Goal: Task Accomplishment & Management: Complete application form

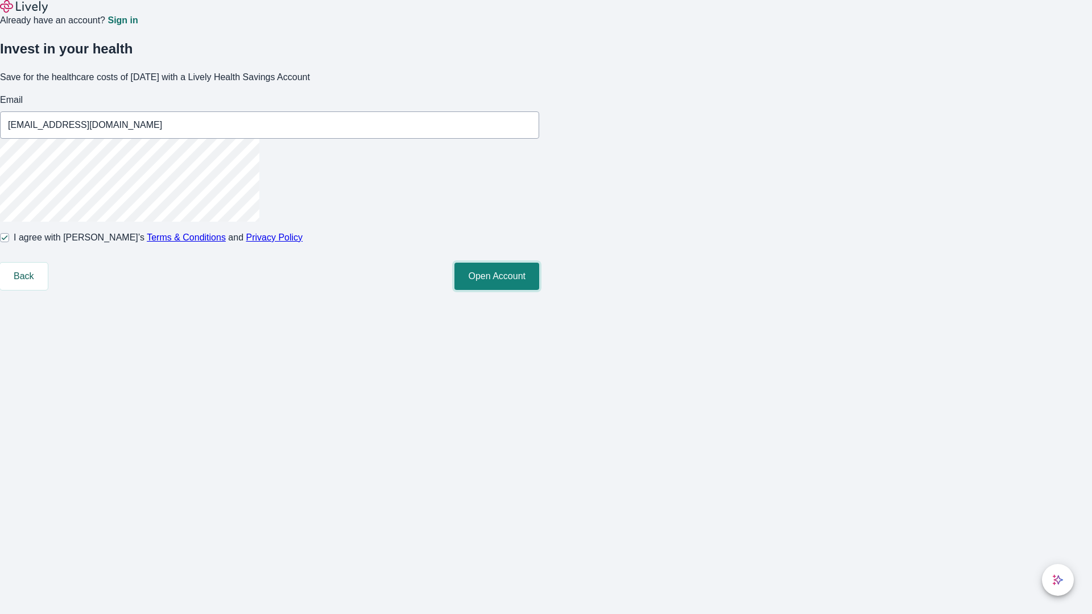
click at [539, 290] on button "Open Account" at bounding box center [496, 276] width 85 height 27
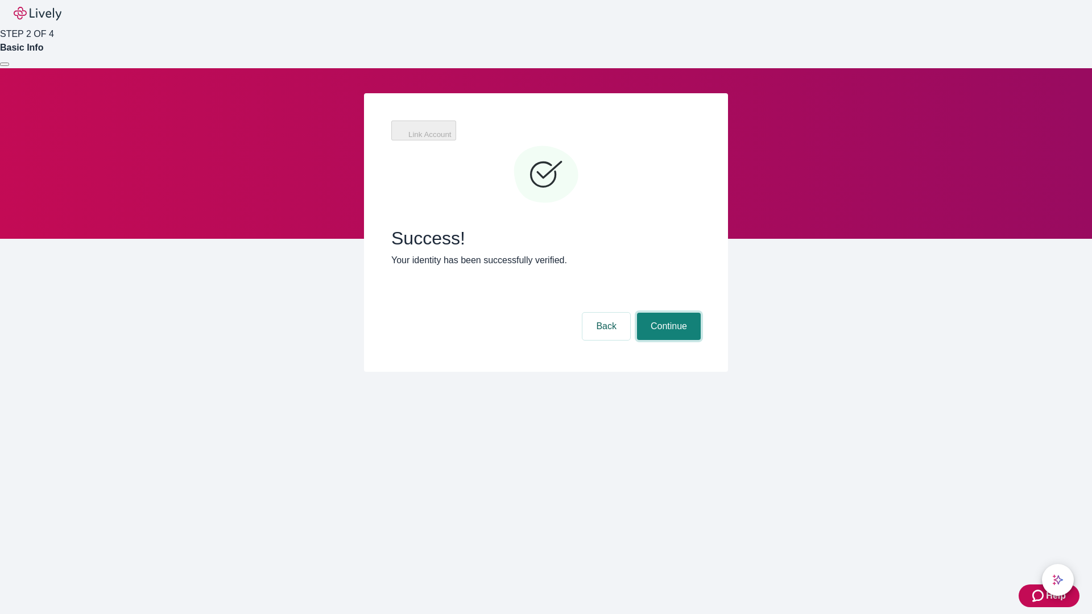
click at [667, 313] on button "Continue" at bounding box center [669, 326] width 64 height 27
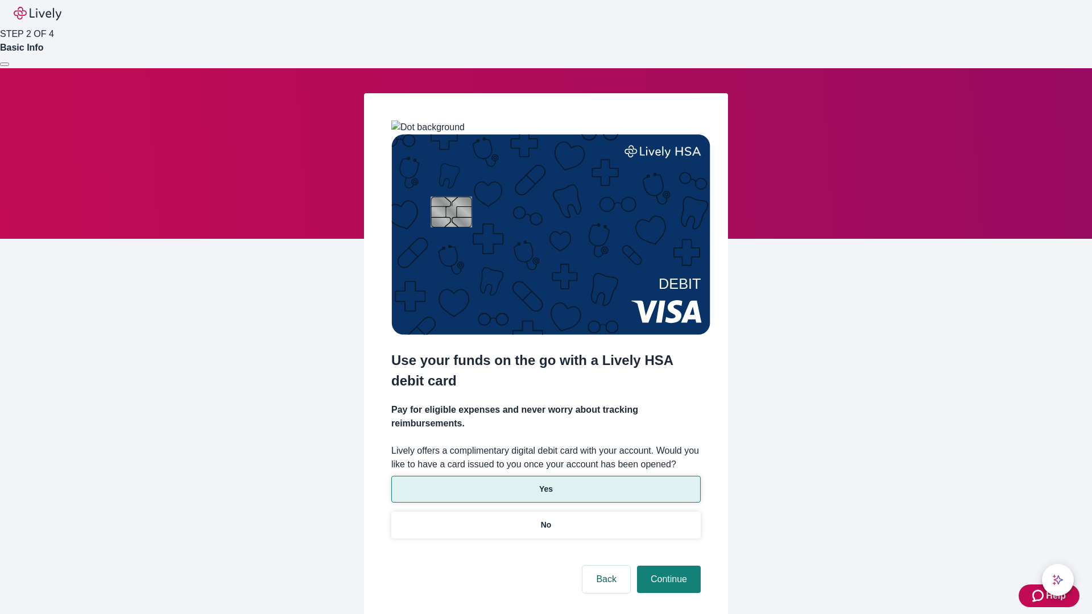
click at [545, 483] on p "Yes" at bounding box center [546, 489] width 14 height 12
click at [667, 566] on button "Continue" at bounding box center [669, 579] width 64 height 27
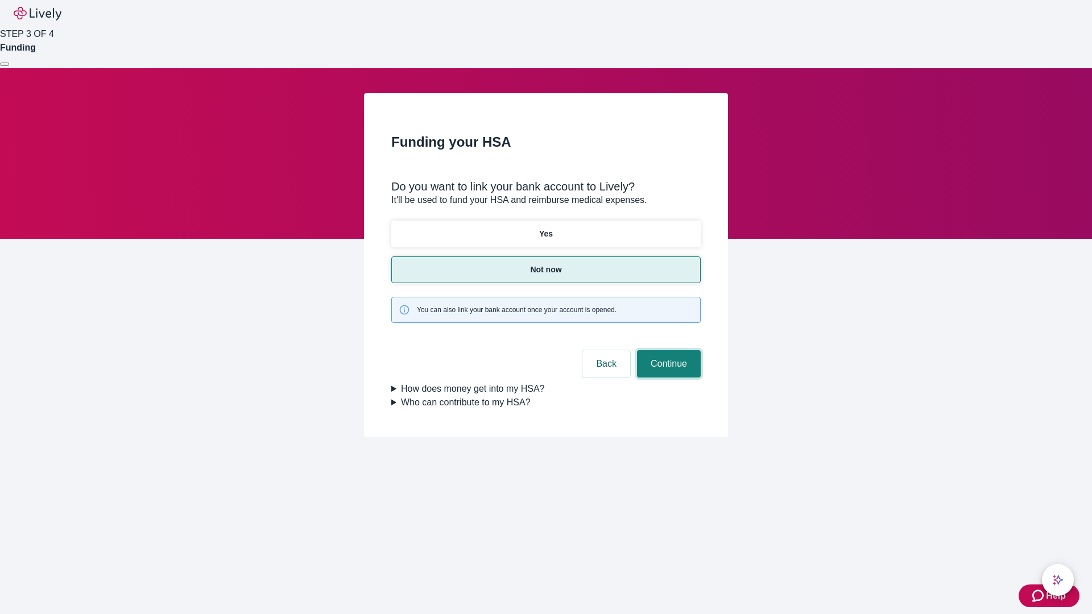
click at [667, 350] on button "Continue" at bounding box center [669, 363] width 64 height 27
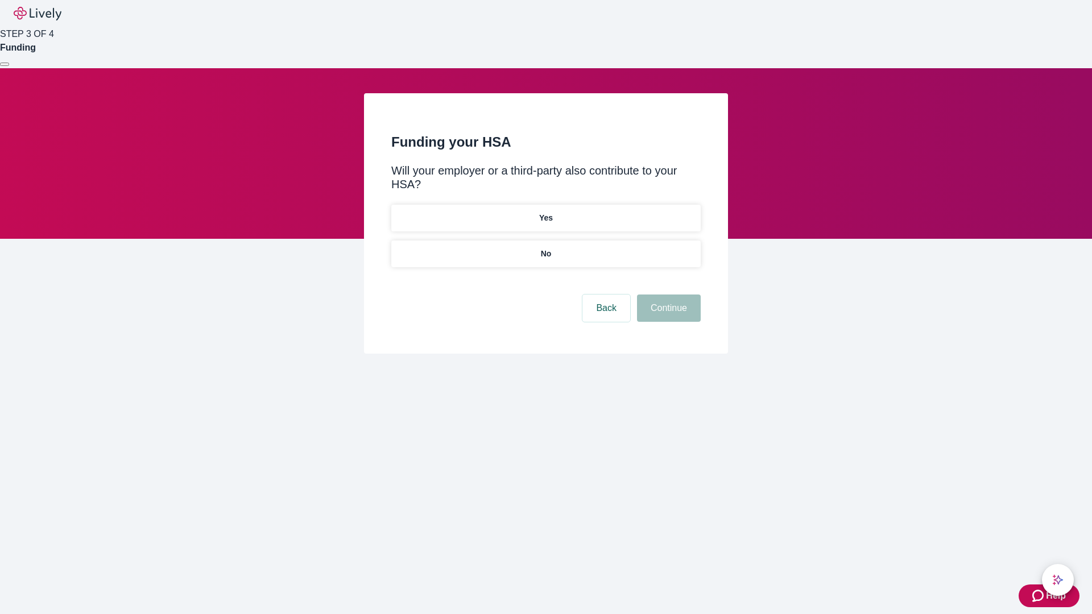
click at [545, 248] on p "No" at bounding box center [546, 254] width 11 height 12
click at [667, 295] on button "Continue" at bounding box center [669, 308] width 64 height 27
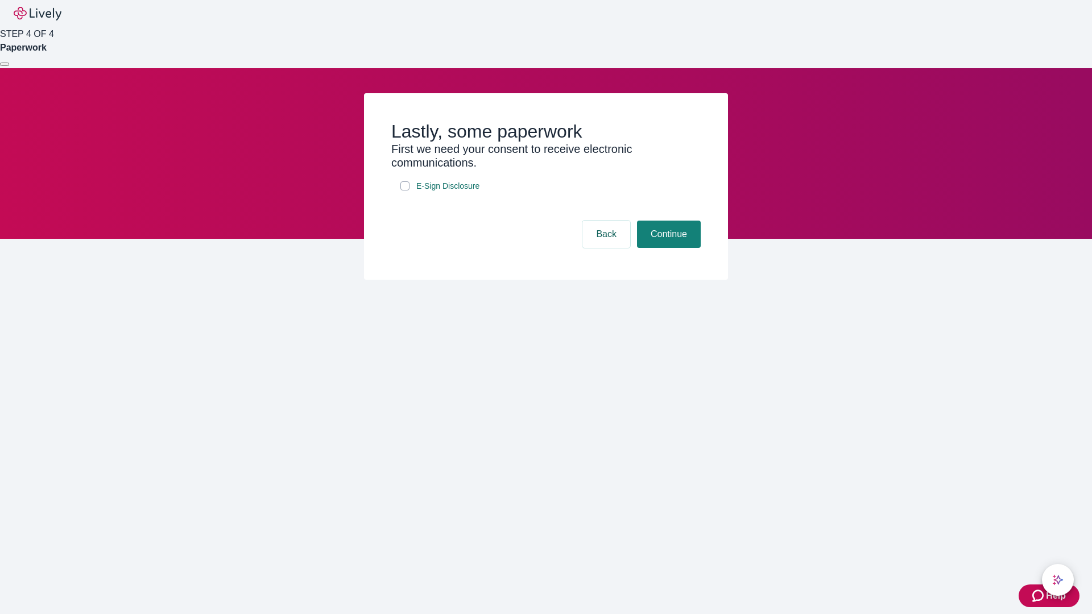
click at [405, 191] on input "E-Sign Disclosure" at bounding box center [404, 185] width 9 height 9
checkbox input "true"
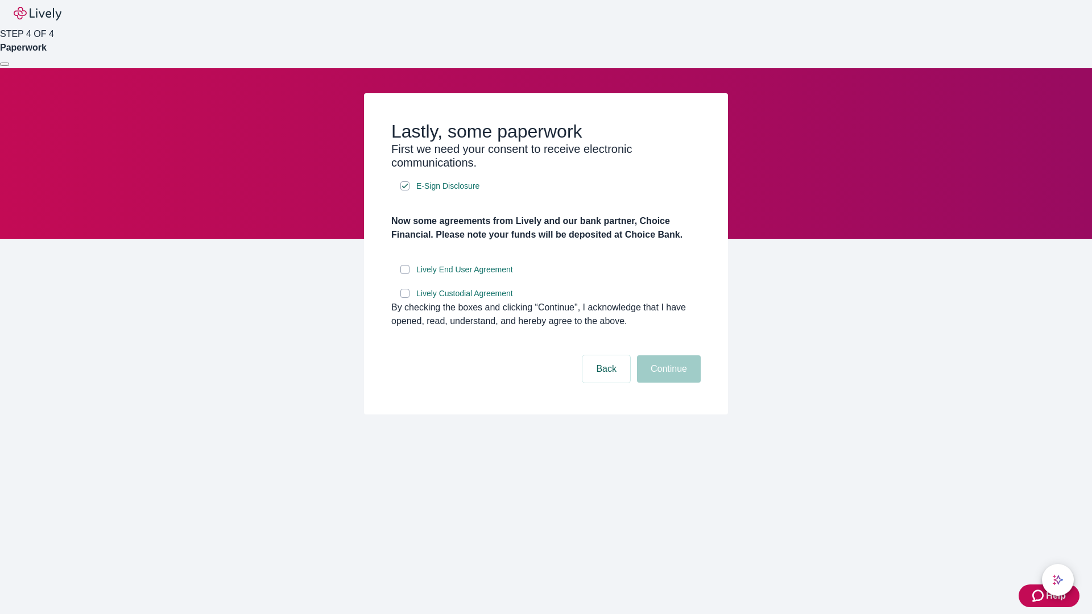
click at [405, 274] on input "Lively End User Agreement" at bounding box center [404, 269] width 9 height 9
checkbox input "true"
click at [405, 298] on input "Lively Custodial Agreement" at bounding box center [404, 293] width 9 height 9
checkbox input "true"
click at [667, 383] on button "Continue" at bounding box center [669, 368] width 64 height 27
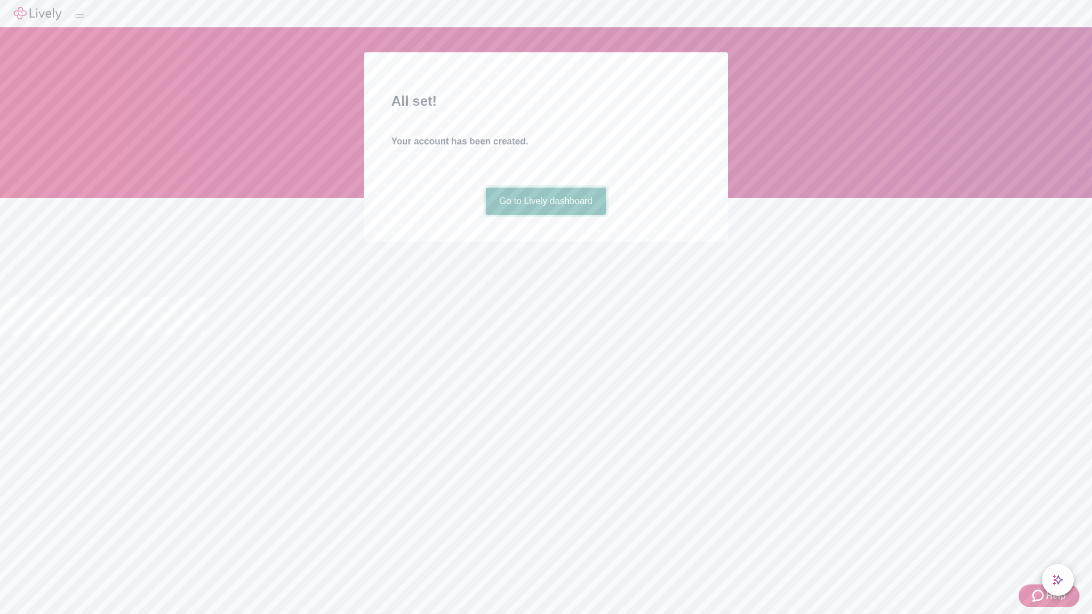
click at [545, 215] on link "Go to Lively dashboard" at bounding box center [546, 201] width 121 height 27
